Goal: Information Seeking & Learning: Learn about a topic

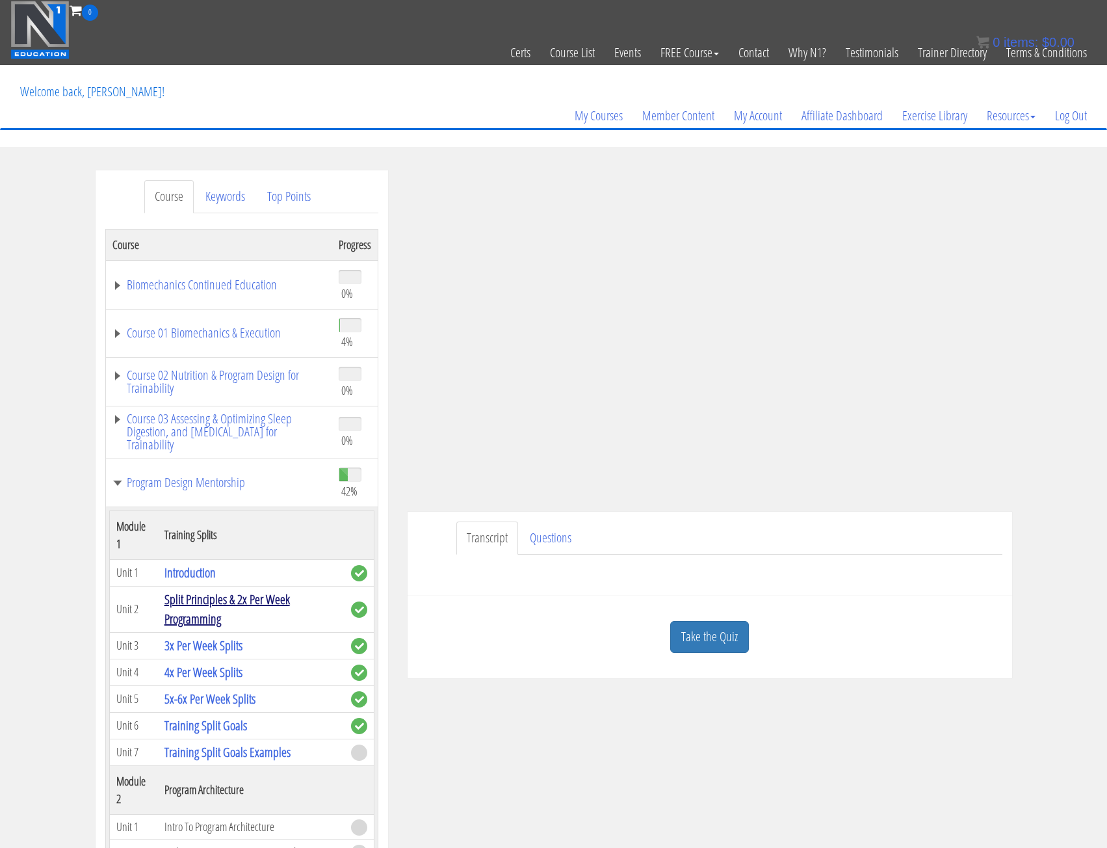
click at [196, 603] on link "Split Principles & 2x Per Week Programming" at bounding box center [226, 608] width 125 height 37
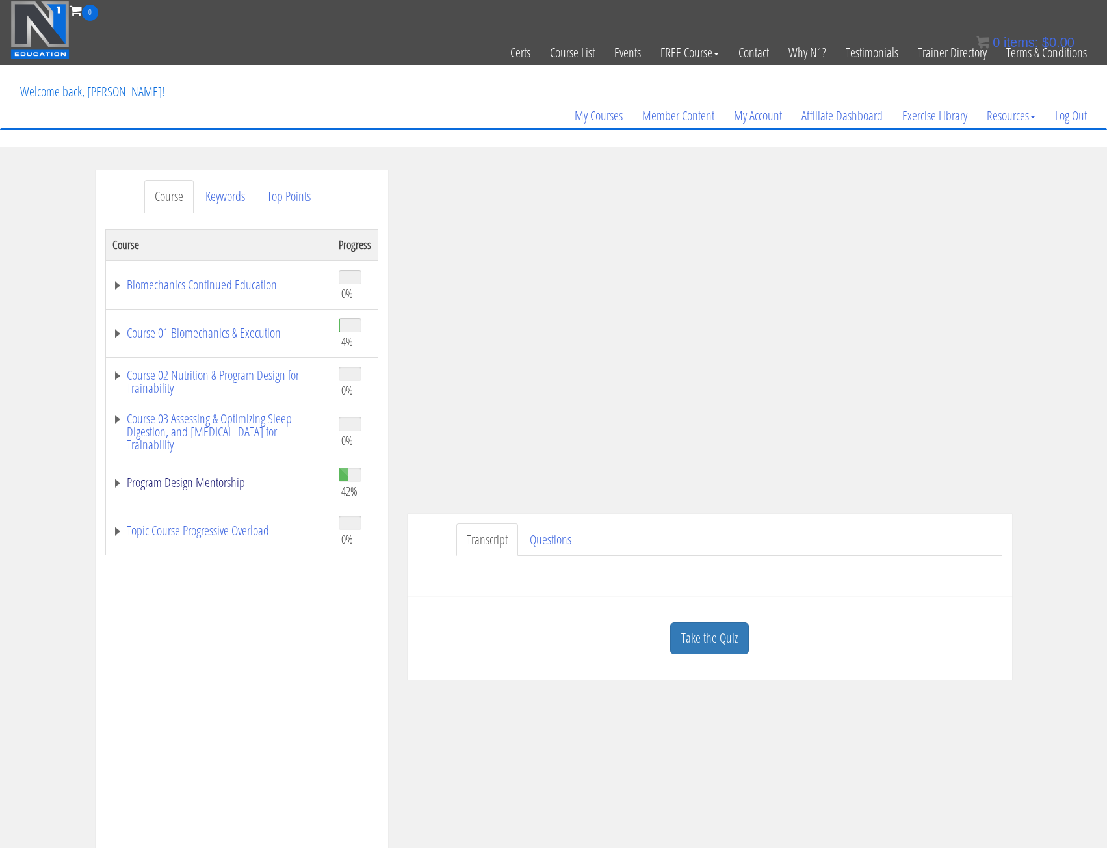
drag, startPoint x: 136, startPoint y: 481, endPoint x: 142, endPoint y: 491, distance: 11.4
click at [136, 481] on link "Program Design Mentorship" at bounding box center [218, 482] width 213 height 13
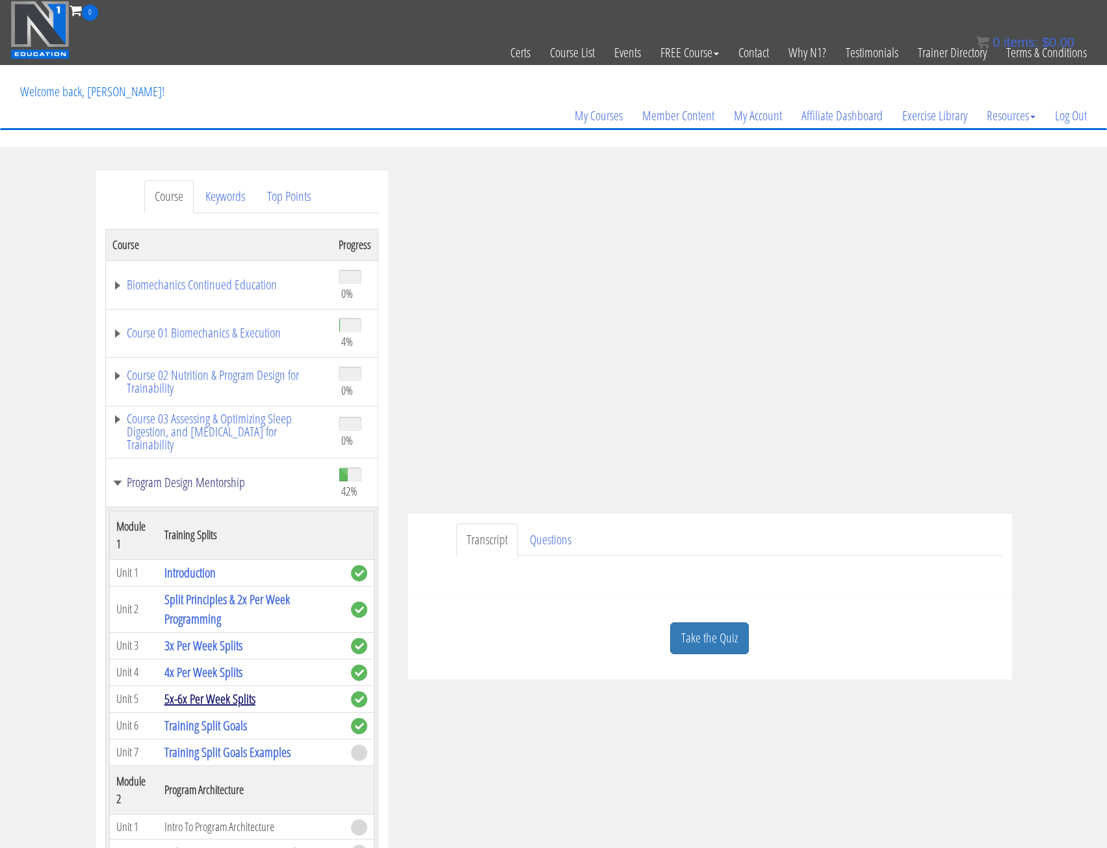
scroll to position [65, 0]
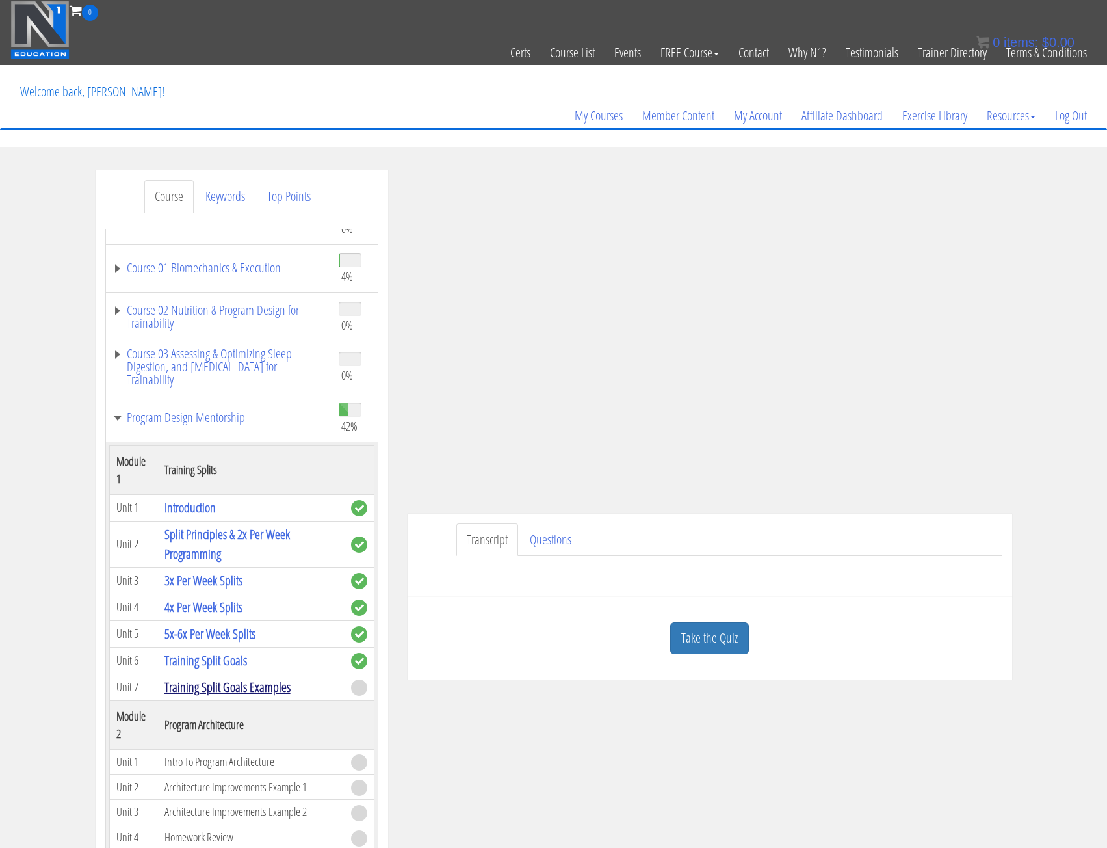
click at [203, 691] on link "Training Split Goals Examples" at bounding box center [227, 687] width 126 height 18
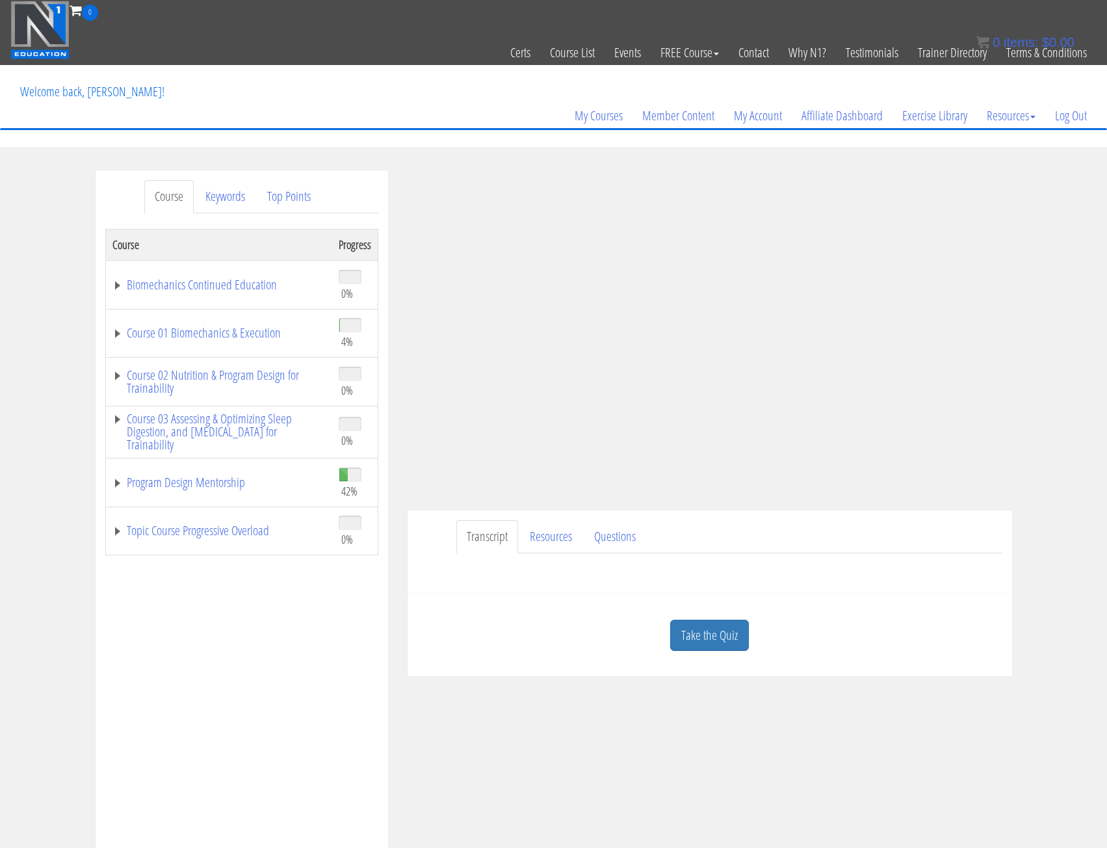
click at [772, 586] on div "Transcript Resources Questions Homework Assignment Template SAVE A COPY to your…" at bounding box center [710, 552] width 604 height 84
